Goal: Task Accomplishment & Management: Use online tool/utility

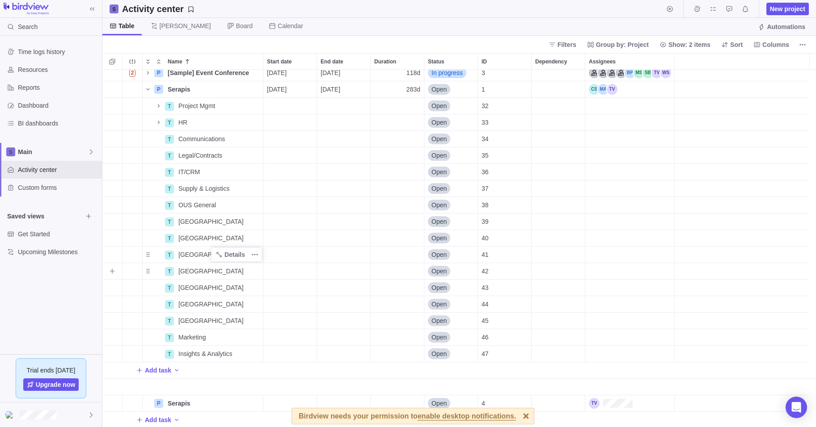
scroll to position [6, 0]
click at [184, 238] on span "[GEOGRAPHIC_DATA]" at bounding box center [210, 236] width 65 height 9
click at [152, 237] on div "2 P [Sample] Event Conference Details [DATE] [DATE] 118d In progress 3 P Serapi…" at bounding box center [458, 249] width 713 height 358
click at [113, 237] on icon "Add sub-activity" at bounding box center [112, 236] width 5 height 5
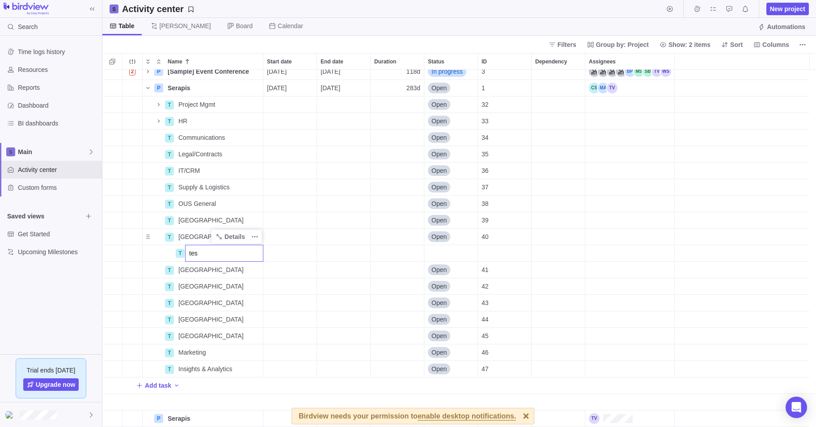
type input "test"
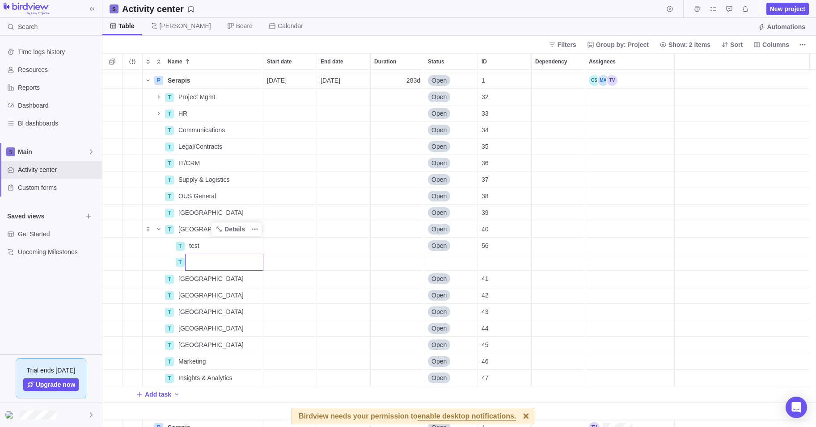
scroll to position [0, 0]
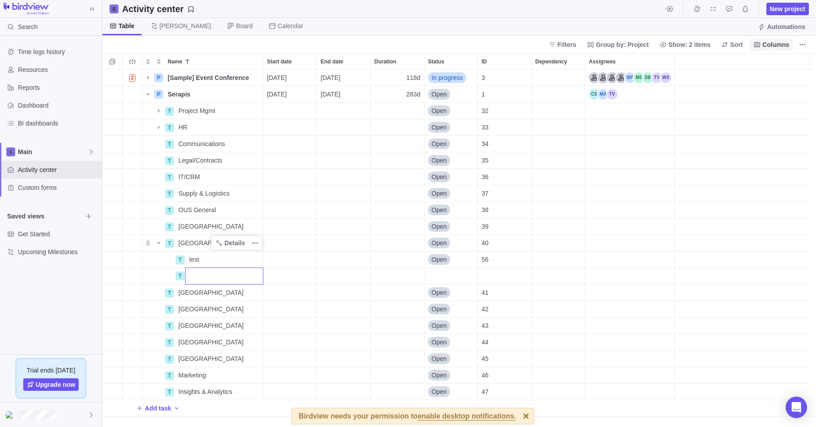
click at [777, 46] on body "Search Time logs history Resources Reports Dashboard BI dashboards Main Activit…" at bounding box center [408, 213] width 816 height 427
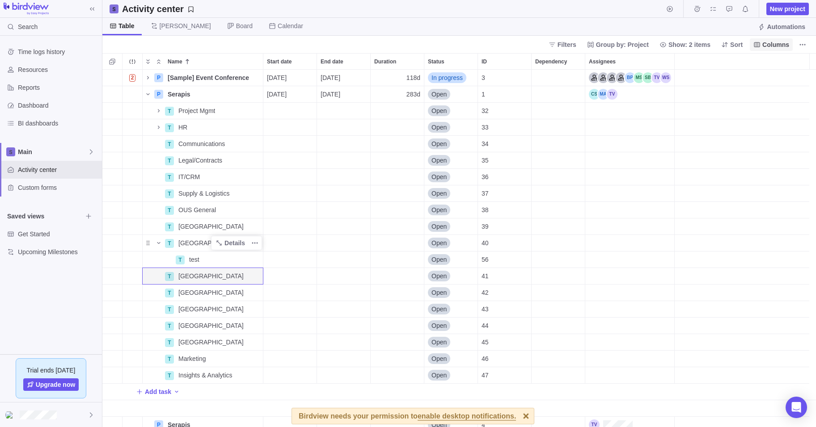
click at [779, 44] on span "Columns" at bounding box center [775, 44] width 27 height 9
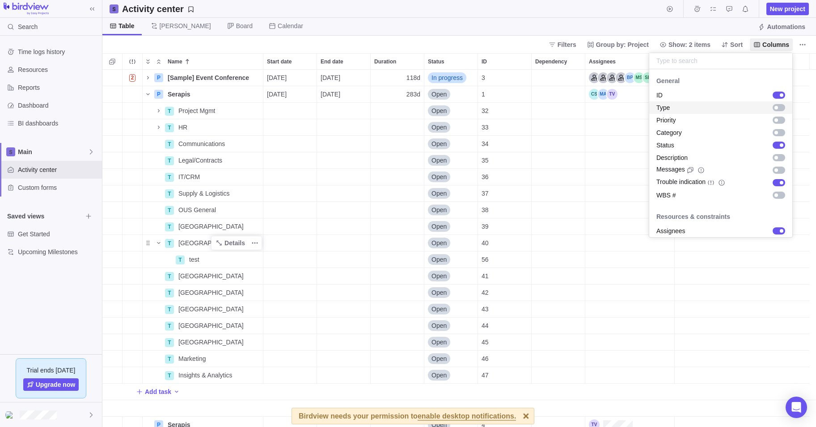
click at [556, 4] on body "Search Time logs history Resources Reports Dashboard BI dashboards Main Activit…" at bounding box center [408, 213] width 816 height 427
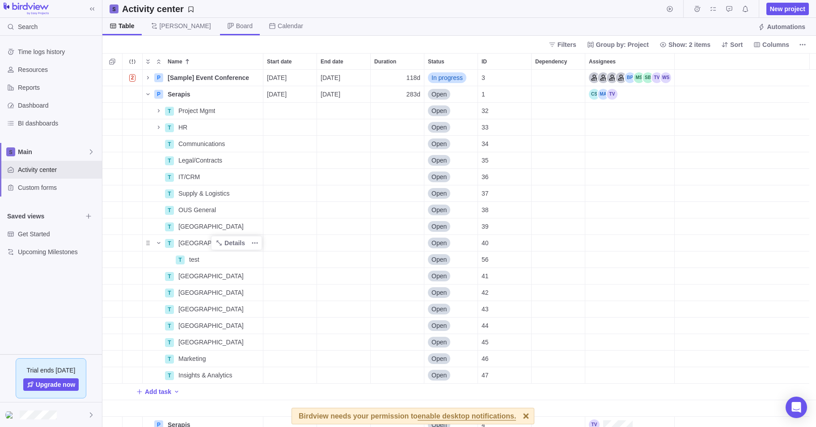
click at [236, 26] on span "Board" at bounding box center [244, 25] width 17 height 9
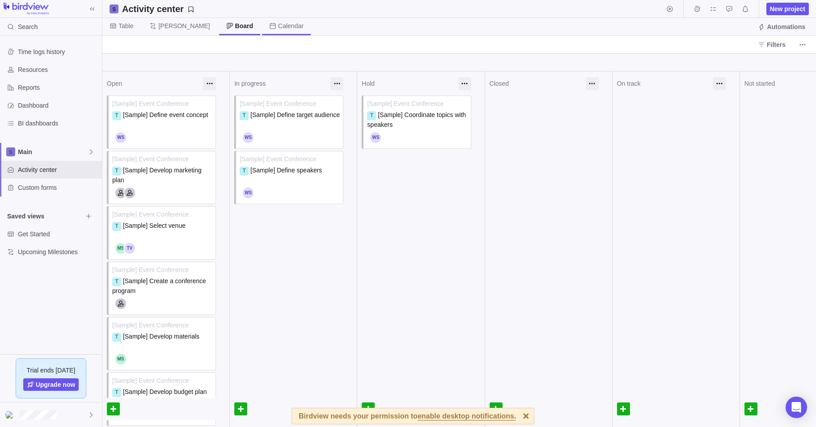
click at [278, 25] on span "Calendar" at bounding box center [290, 25] width 25 height 9
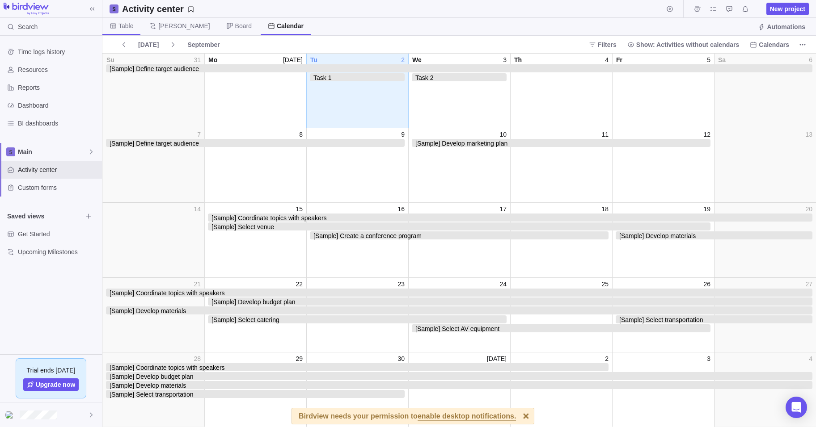
click at [121, 26] on span "Table" at bounding box center [125, 25] width 15 height 9
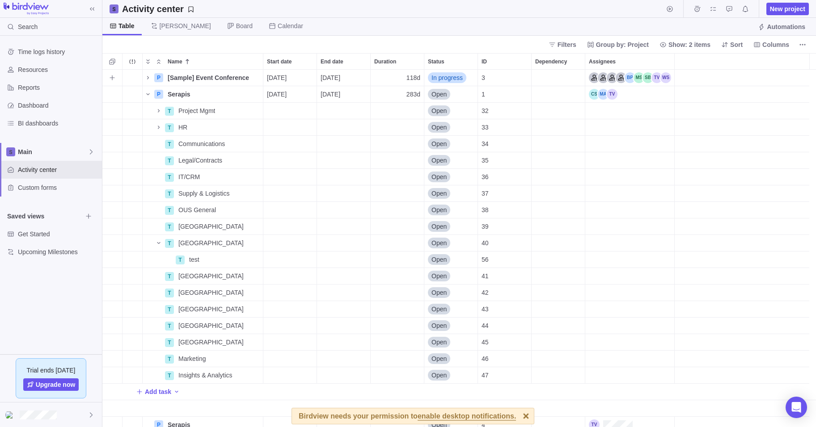
scroll to position [351, 707]
click at [147, 75] on icon "Name" at bounding box center [147, 77] width 7 height 7
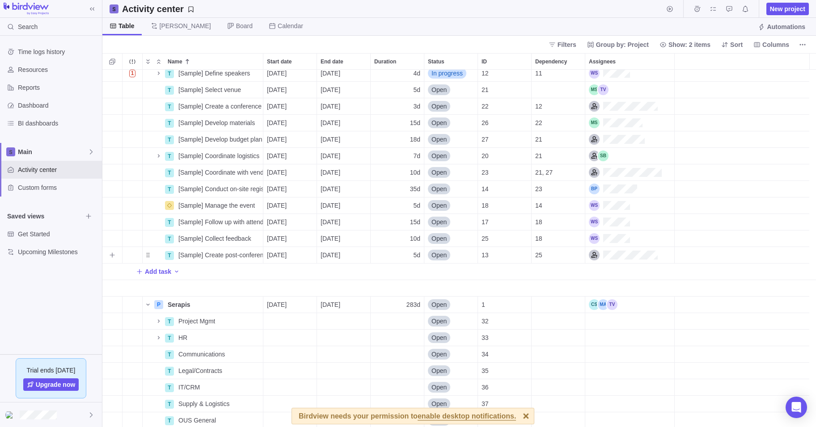
scroll to position [0, 0]
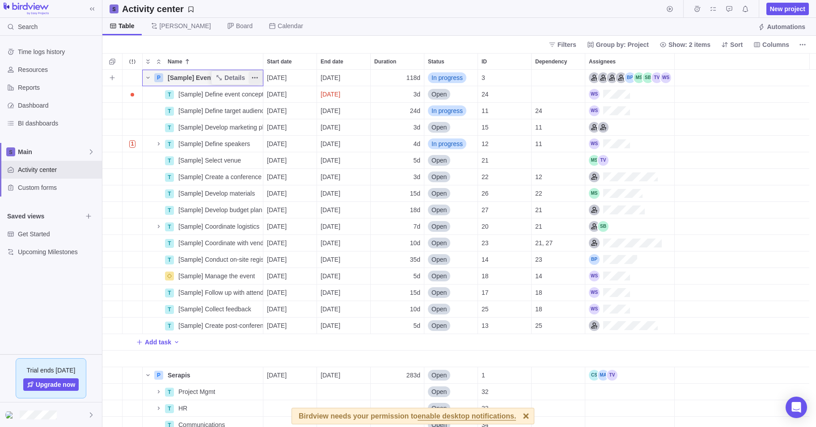
click at [257, 76] on icon "More actions" at bounding box center [254, 77] width 7 height 7
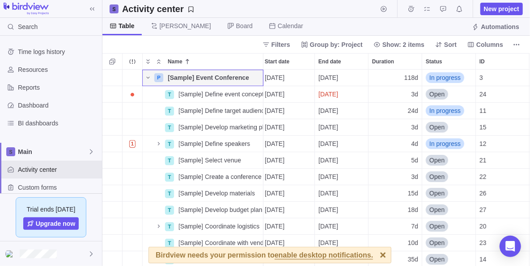
scroll to position [190, 421]
